Goal: Use online tool/utility: Utilize a website feature to perform a specific function

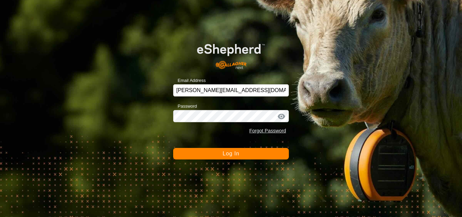
click at [232, 156] on span "Log In" at bounding box center [230, 153] width 17 height 6
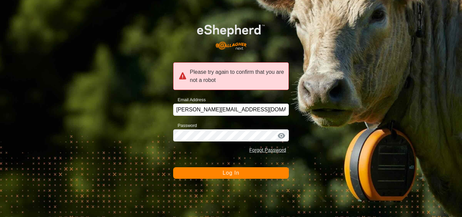
click at [234, 171] on span "Log In" at bounding box center [230, 173] width 17 height 6
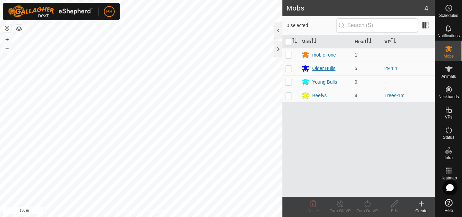
click at [325, 69] on div "Older Bulls" at bounding box center [323, 68] width 23 height 7
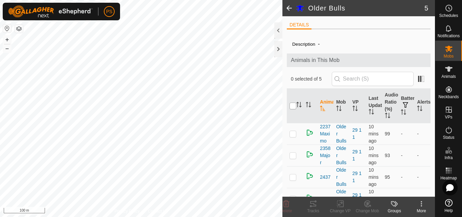
click at [291, 105] on input "checkbox" at bounding box center [292, 105] width 7 height 7
checkbox input "true"
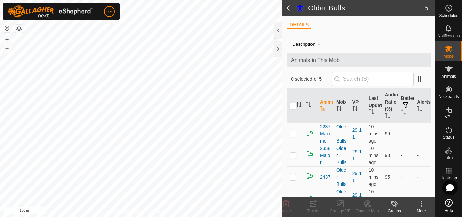
checkbox input "true"
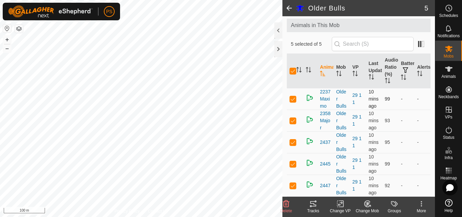
scroll to position [70, 0]
click at [421, 204] on icon at bounding box center [420, 203] width 1 height 1
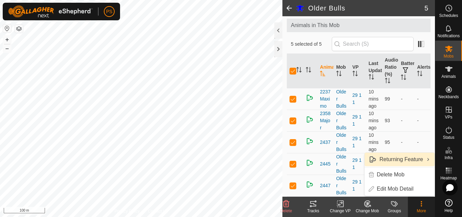
click at [412, 159] on link "Returning Feature" at bounding box center [399, 159] width 70 height 14
click at [331, 174] on td "2447" at bounding box center [325, 185] width 16 height 22
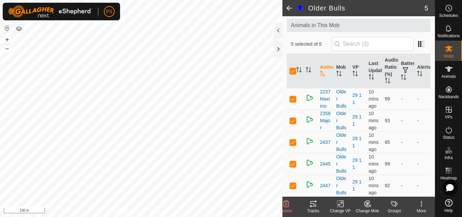
click at [421, 202] on icon at bounding box center [421, 203] width 8 height 8
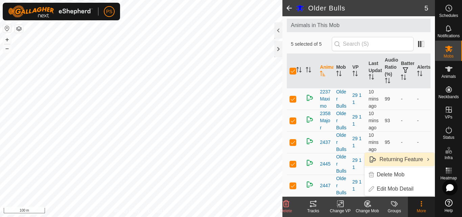
click at [408, 160] on link "Returning Feature" at bounding box center [399, 159] width 70 height 14
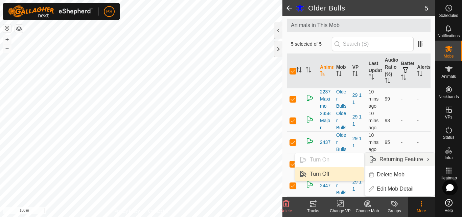
click at [324, 174] on link "Turn Off" at bounding box center [329, 174] width 69 height 14
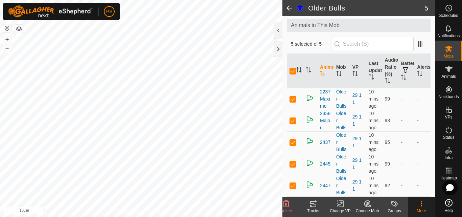
checkbox input "false"
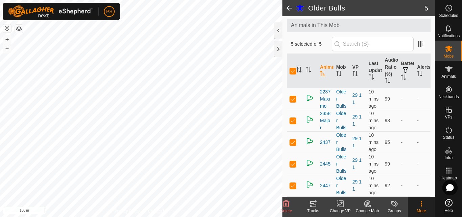
checkbox input "false"
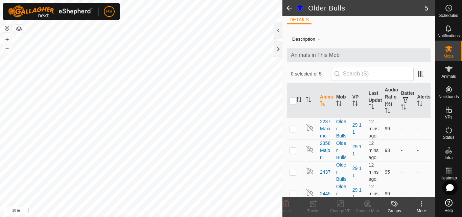
scroll to position [0, 0]
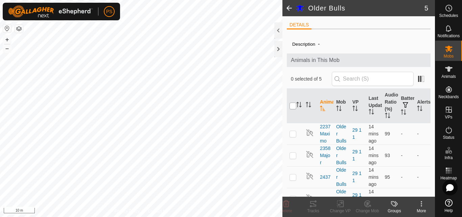
click at [294, 106] on input "checkbox" at bounding box center [292, 105] width 7 height 7
checkbox input "true"
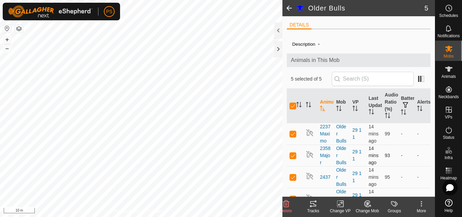
checkbox input "true"
click at [314, 204] on icon at bounding box center [313, 203] width 6 height 5
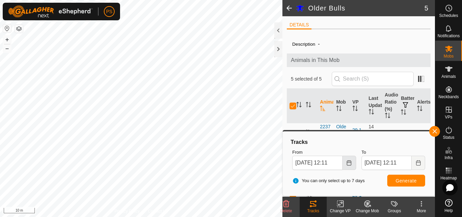
click at [351, 162] on icon "Choose Date" at bounding box center [348, 162] width 5 height 5
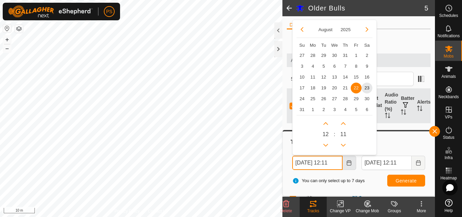
scroll to position [0, 3]
click at [368, 88] on span "23" at bounding box center [366, 87] width 11 height 11
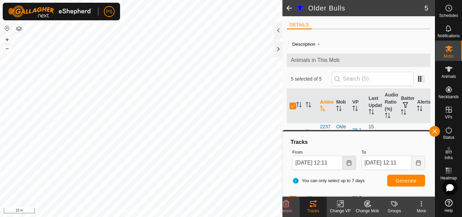
scroll to position [0, 0]
click at [351, 164] on icon "Choose Date" at bounding box center [348, 162] width 5 height 5
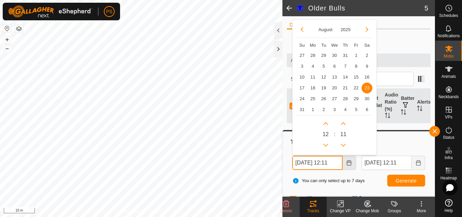
scroll to position [0, 3]
click at [327, 142] on button "Previous Hour" at bounding box center [325, 144] width 11 height 11
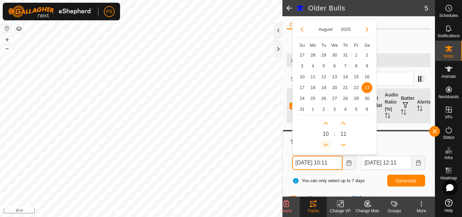
type input "[DATE] 09:11"
click at [367, 87] on span "23" at bounding box center [366, 87] width 11 height 11
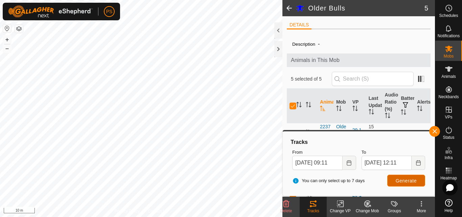
scroll to position [0, 0]
click at [406, 179] on span "Generate" at bounding box center [405, 180] width 21 height 5
click at [436, 132] on button "button" at bounding box center [434, 131] width 11 height 11
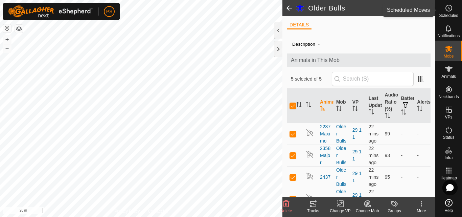
click at [449, 10] on icon at bounding box center [448, 8] width 8 height 8
